Goal: Information Seeking & Learning: Learn about a topic

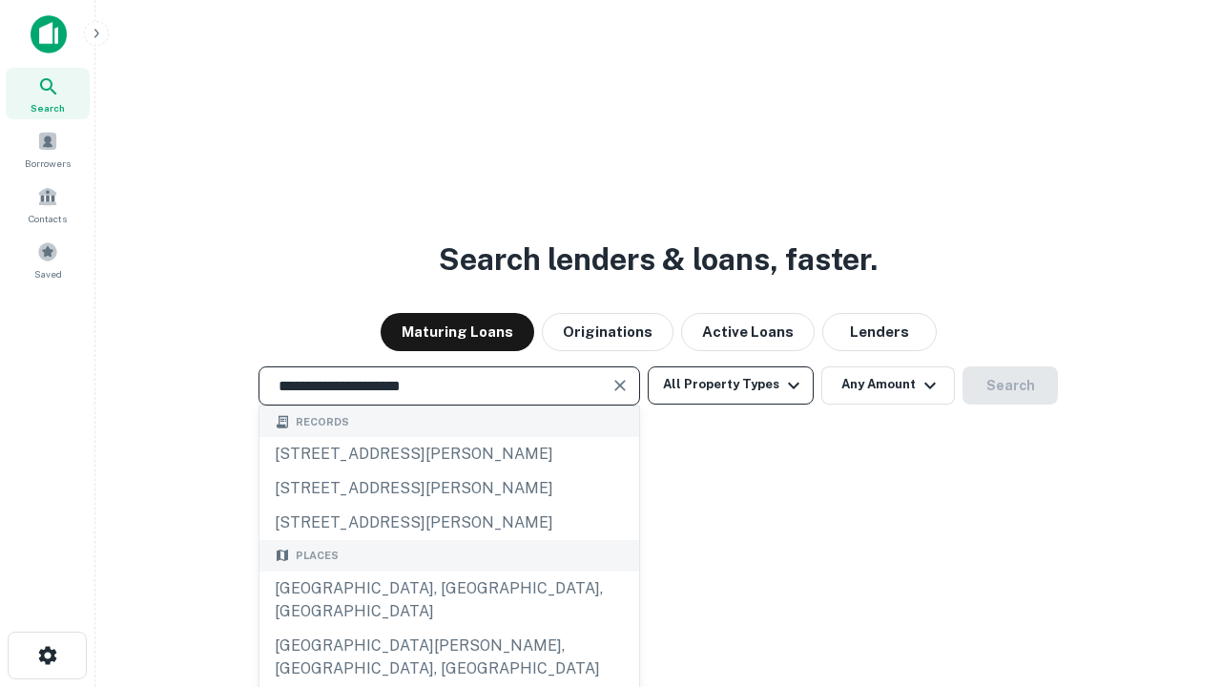
click at [448, 629] on div "Santa Monica, CA, USA" at bounding box center [450, 600] width 380 height 57
click at [731, 385] on button "All Property Types" at bounding box center [731, 385] width 166 height 38
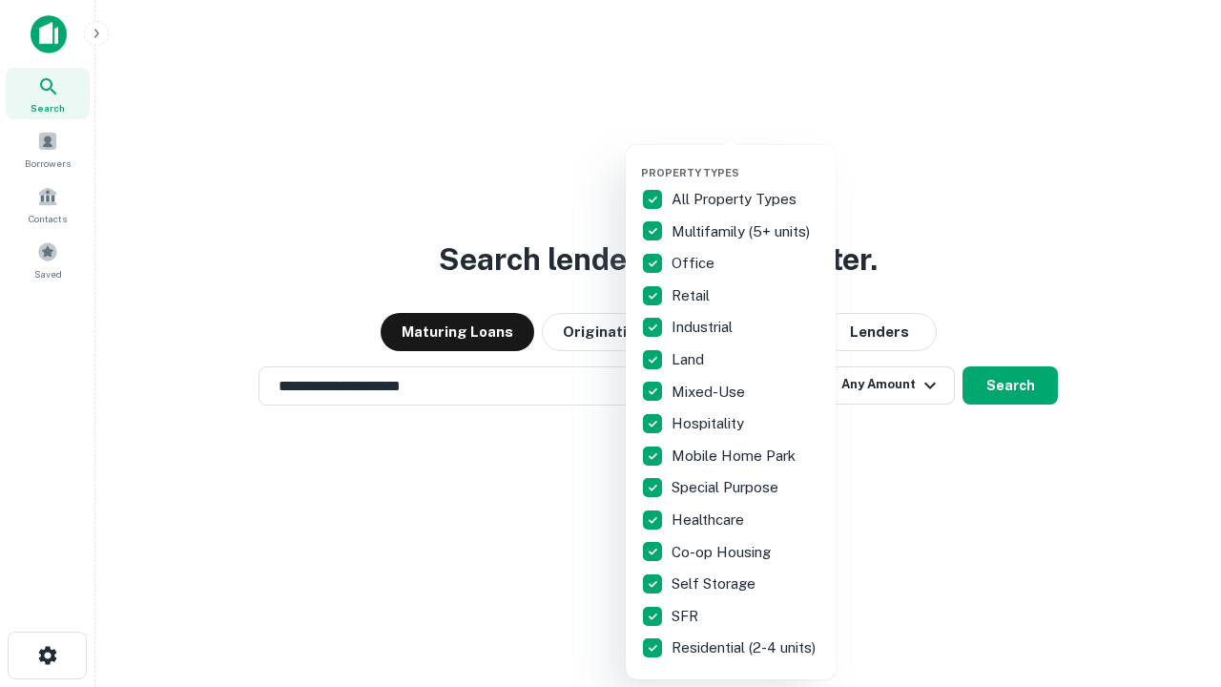
type input "**********"
click at [746, 160] on button "button" at bounding box center [746, 160] width 210 height 1
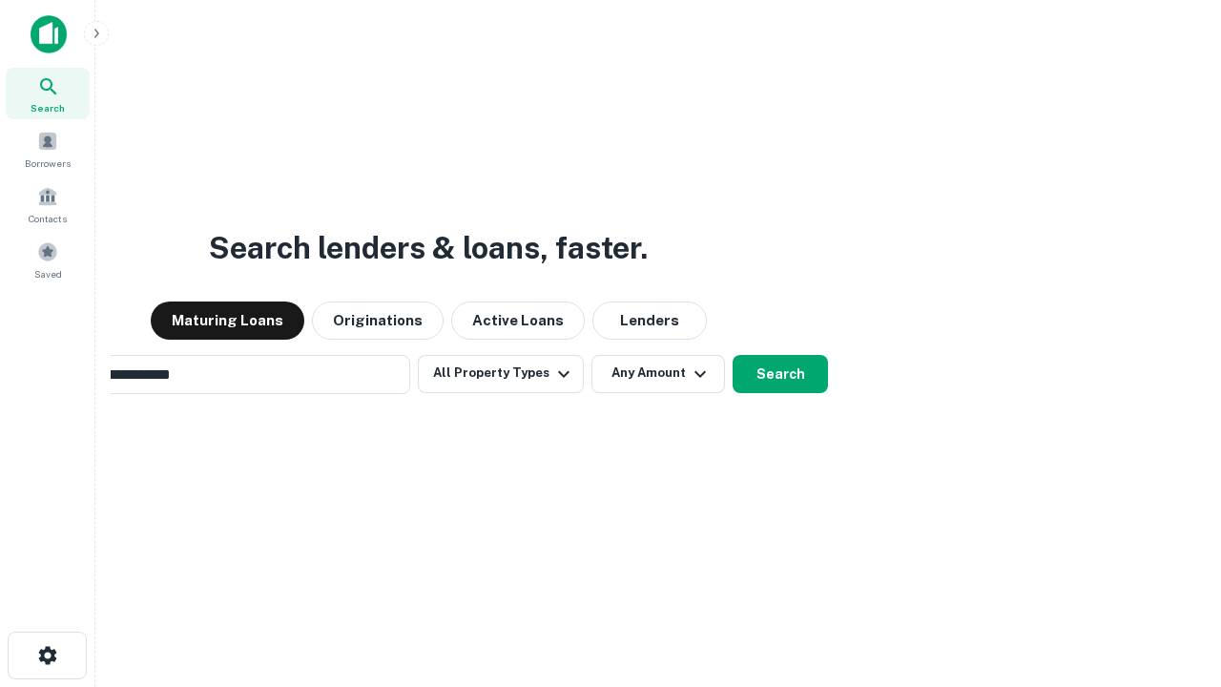
scroll to position [30, 0]
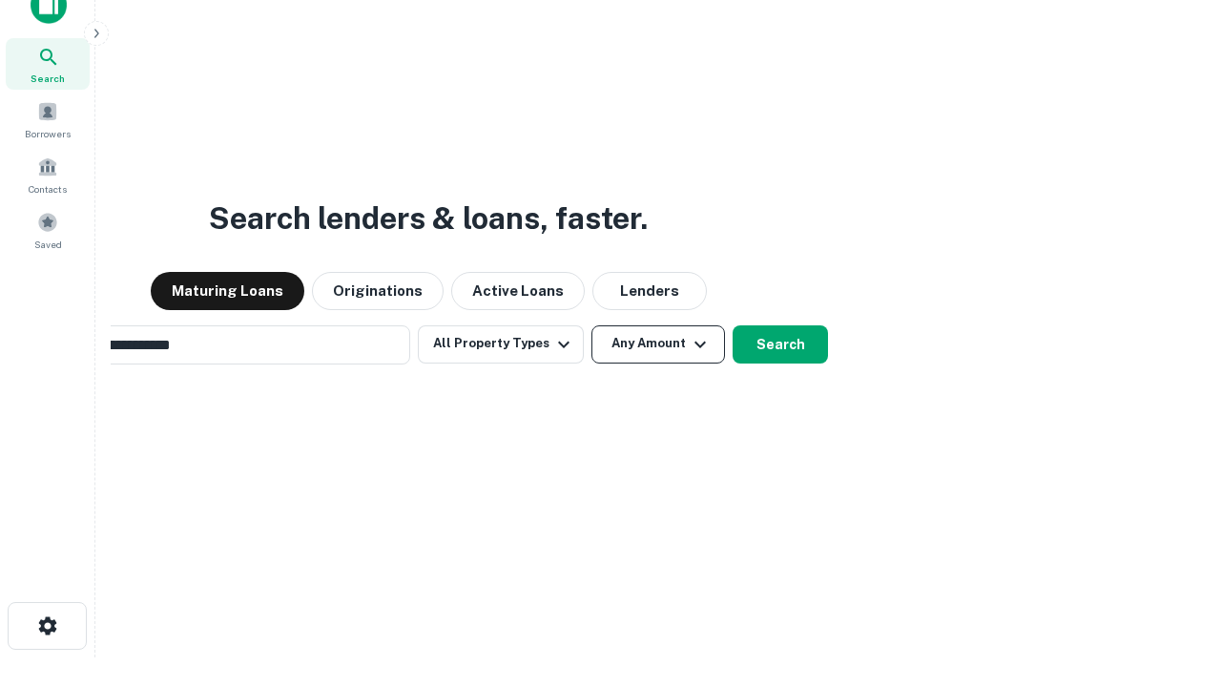
click at [592, 325] on button "Any Amount" at bounding box center [659, 344] width 134 height 38
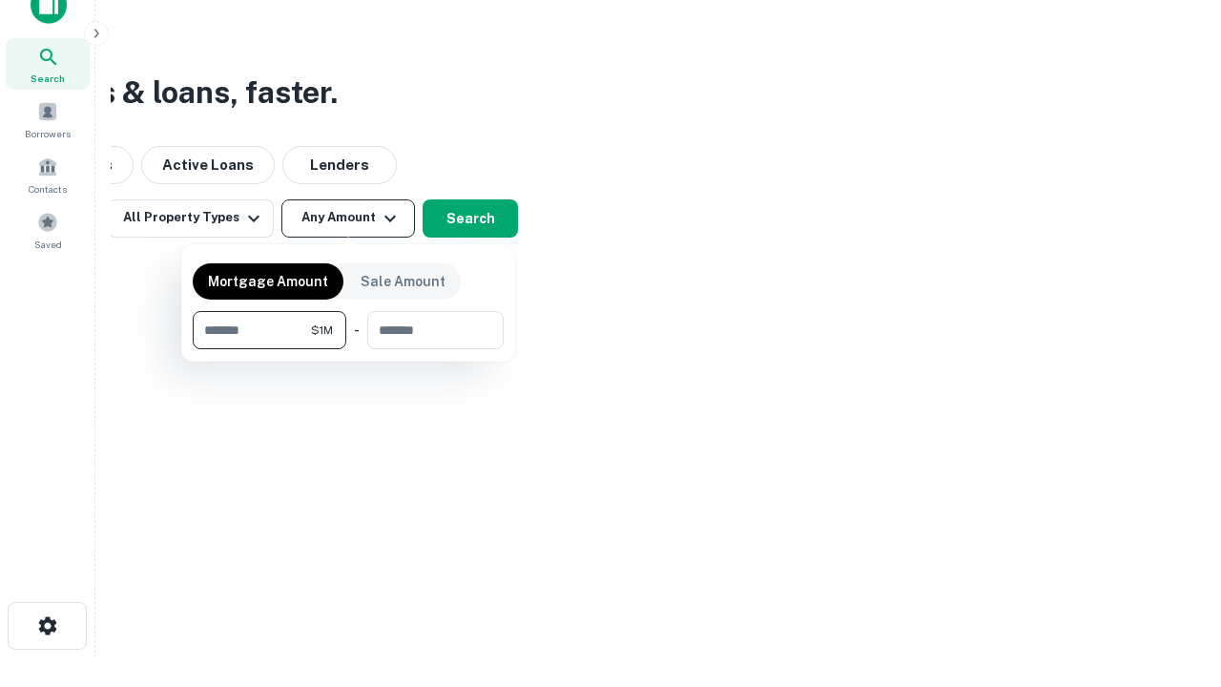
scroll to position [31, 0]
type input "*******"
click at [348, 349] on button "button" at bounding box center [348, 349] width 311 height 1
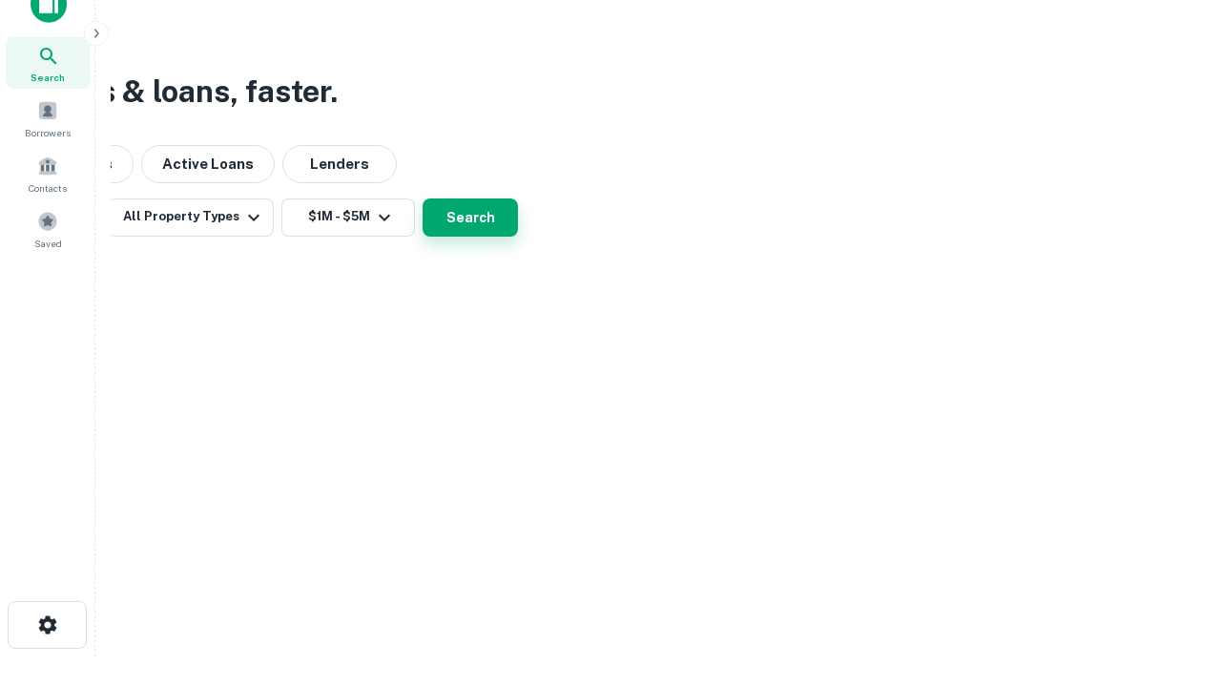
click at [518, 237] on button "Search" at bounding box center [470, 217] width 95 height 38
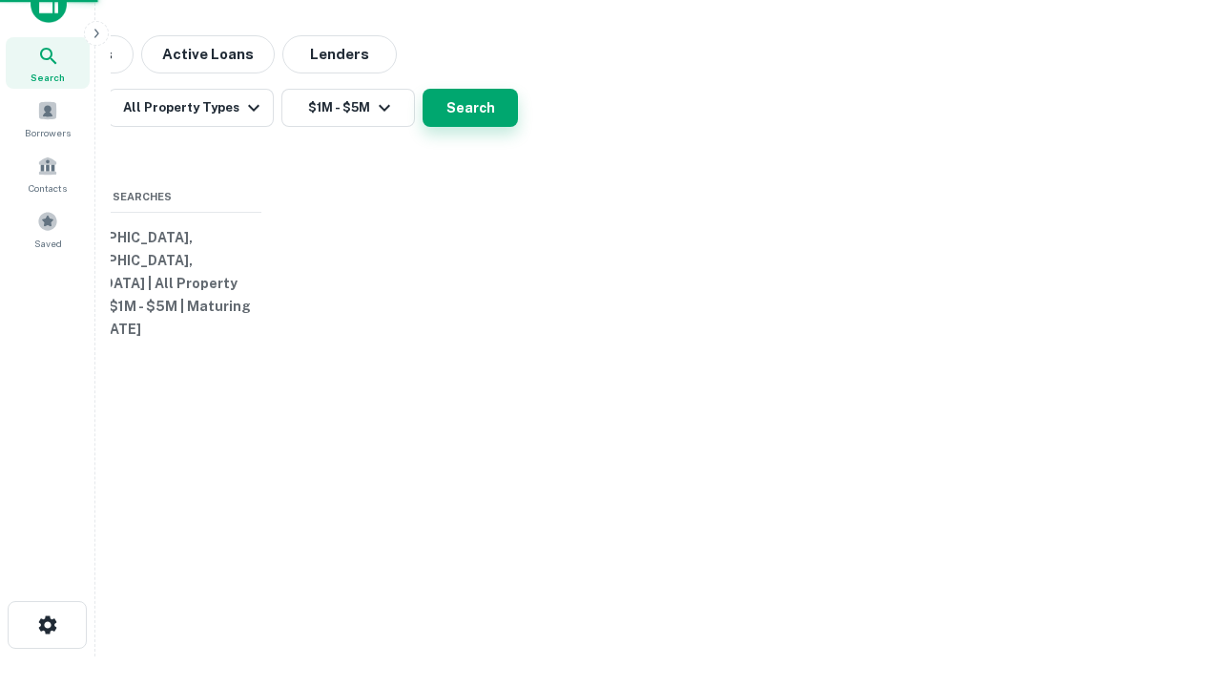
scroll to position [30, 0]
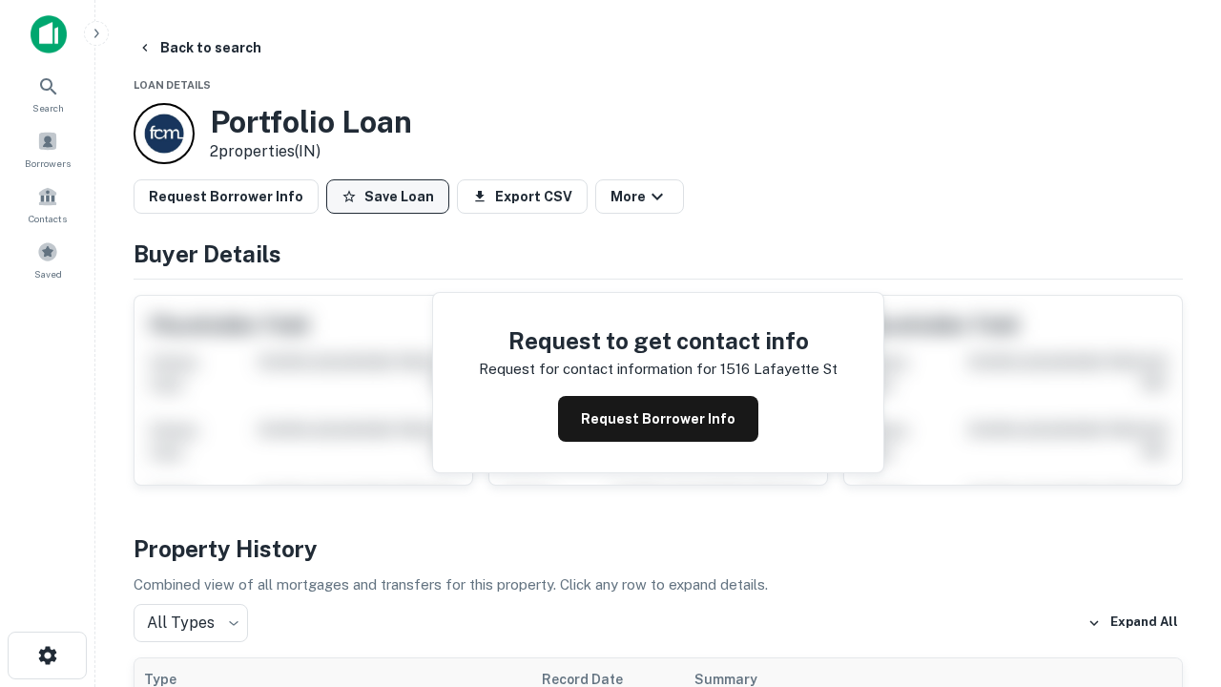
click at [387, 197] on button "Save Loan" at bounding box center [387, 196] width 123 height 34
click at [392, 197] on button "Save Loan" at bounding box center [387, 196] width 123 height 34
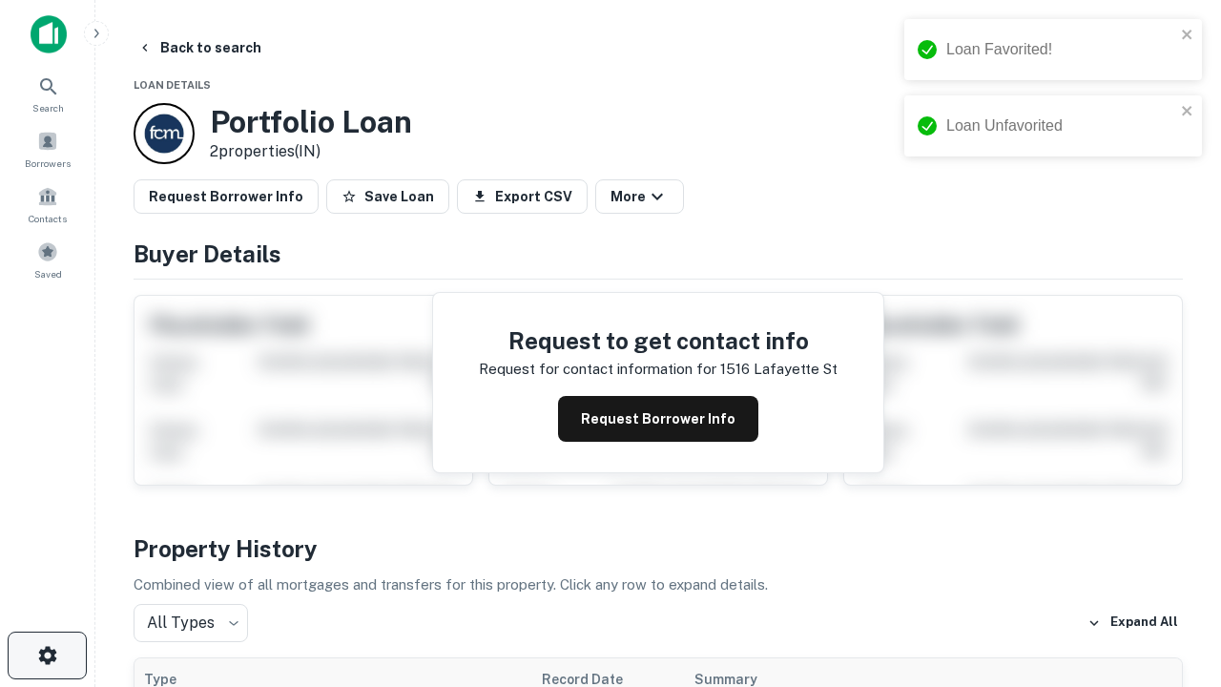
click at [47, 656] on icon "button" at bounding box center [47, 655] width 23 height 23
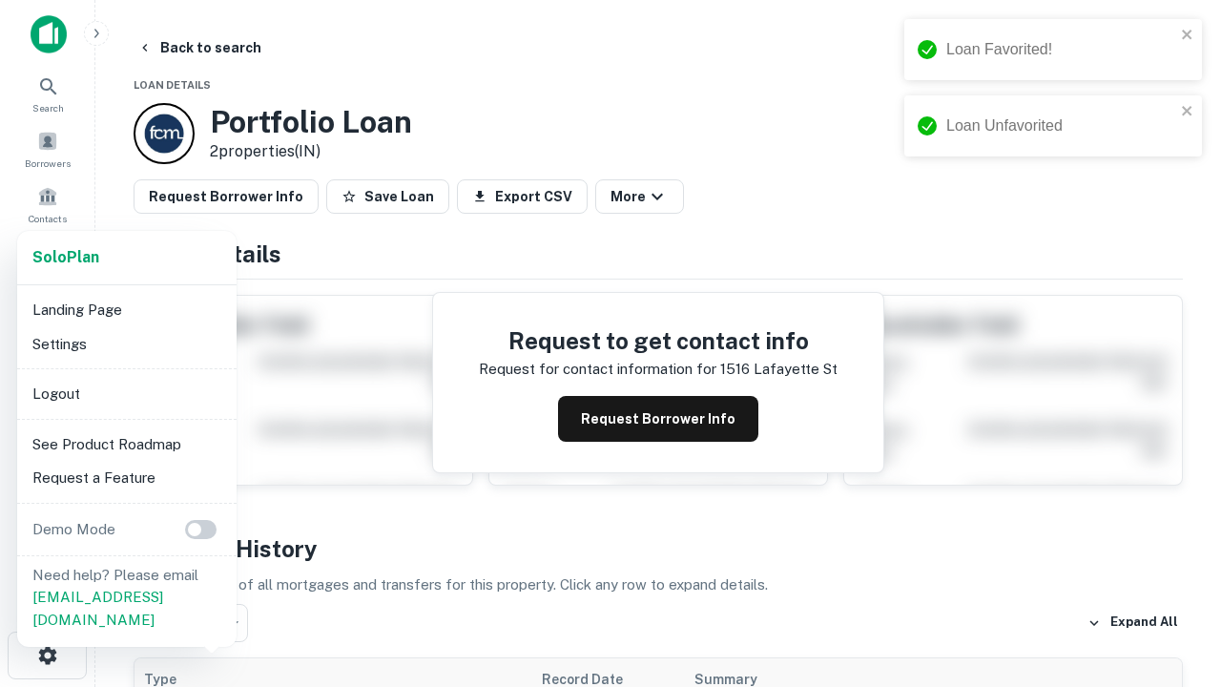
click at [126, 393] on li "Logout" at bounding box center [127, 394] width 204 height 34
